Goal: Answer question/provide support: Share knowledge or assist other users

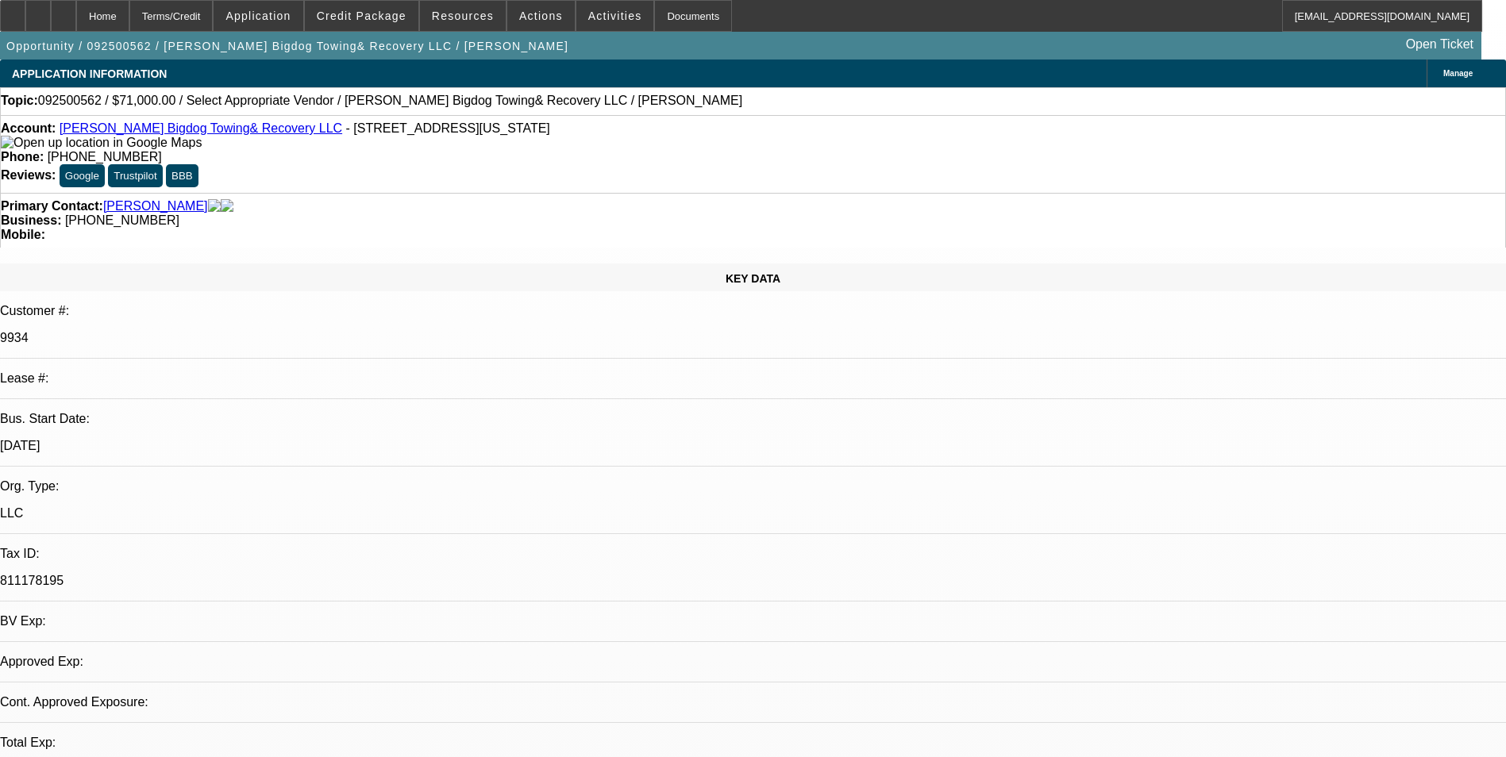
select select "0"
select select "2"
select select "0.1"
select select "1"
select select "2"
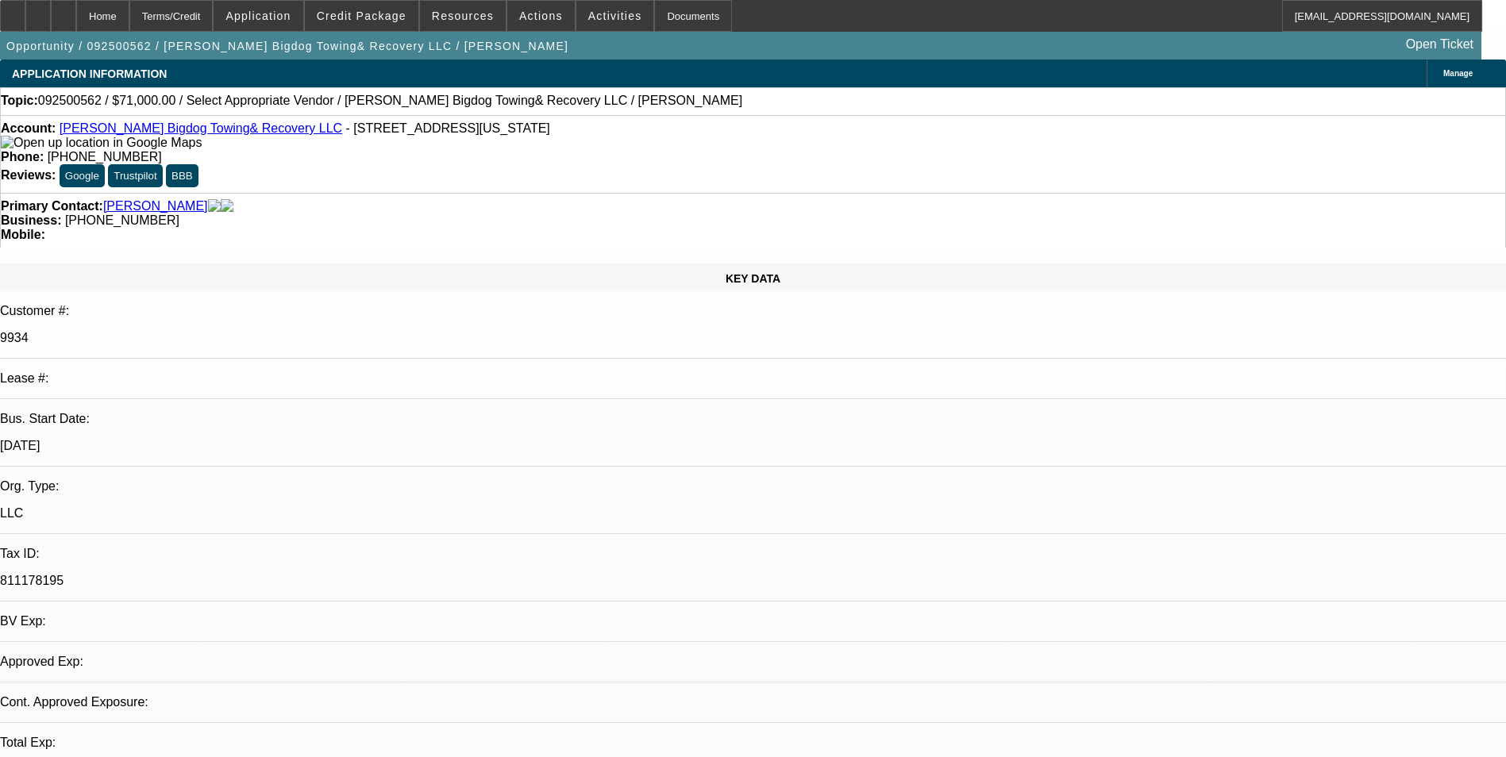
select select "4"
radio input "true"
type textarea "["
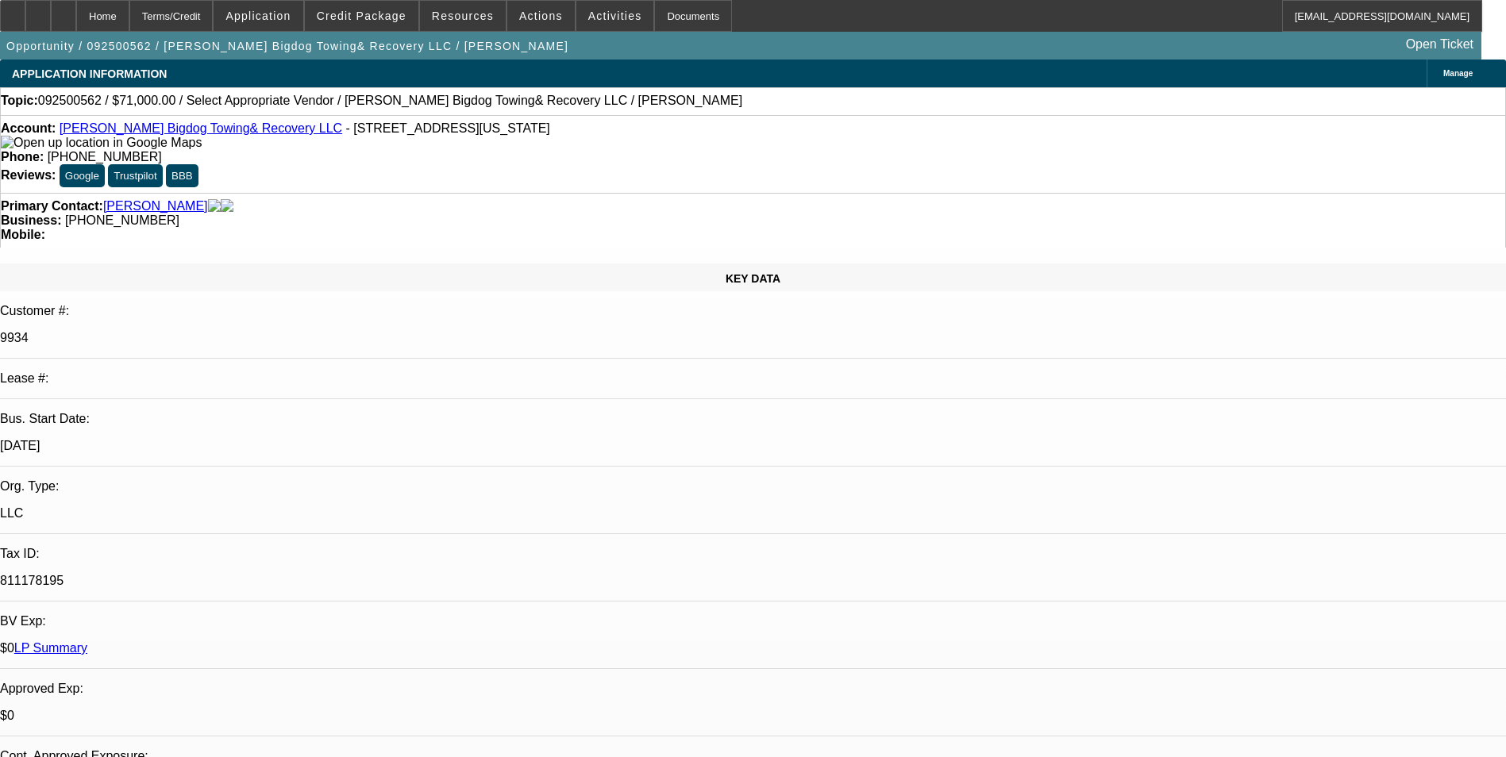
type textarea "Payment history good- on-time/01 deal -disc to HNB-early paid off/02-ONE-HUNTIN…"
